Goal: Information Seeking & Learning: Learn about a topic

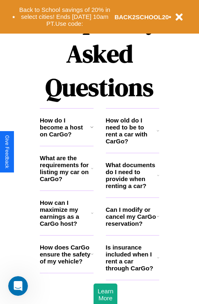
scroll to position [992, 0]
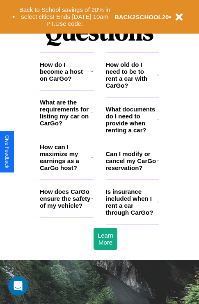
click at [157, 164] on icon at bounding box center [157, 160] width 2 height 7
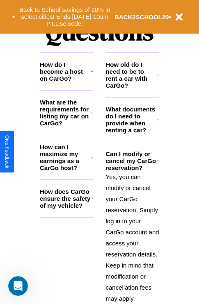
click at [66, 82] on h3 "How do I become a host on CarGo?" at bounding box center [65, 71] width 50 height 21
click at [158, 123] on icon at bounding box center [158, 119] width 2 height 7
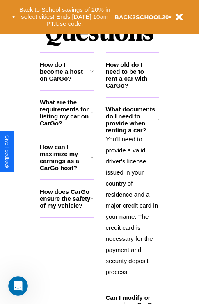
click at [132, 88] on h3 "How old do I need to be to rent a car with CarGo?" at bounding box center [131, 75] width 51 height 28
click at [92, 160] on icon at bounding box center [92, 157] width 2 height 7
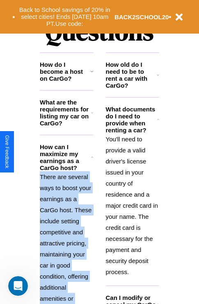
scroll to position [1118, 0]
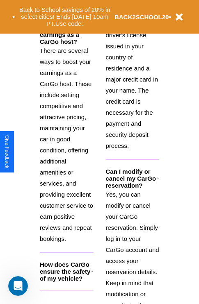
click at [66, 282] on h3 "How does CarGo ensure the safety of my vehicle?" at bounding box center [65, 271] width 51 height 21
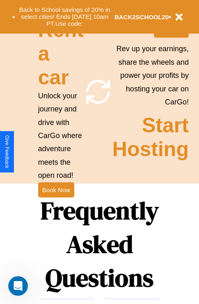
scroll to position [638, 0]
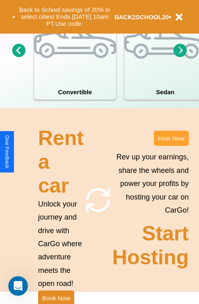
click at [171, 146] on button "Host Now" at bounding box center [171, 138] width 35 height 15
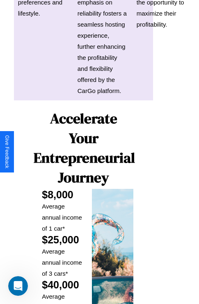
scroll to position [1205, 16]
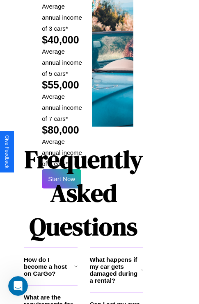
click at [61, 151] on h1 "Frequently Asked Questions" at bounding box center [83, 192] width 119 height 109
